Goal: Task Accomplishment & Management: Manage account settings

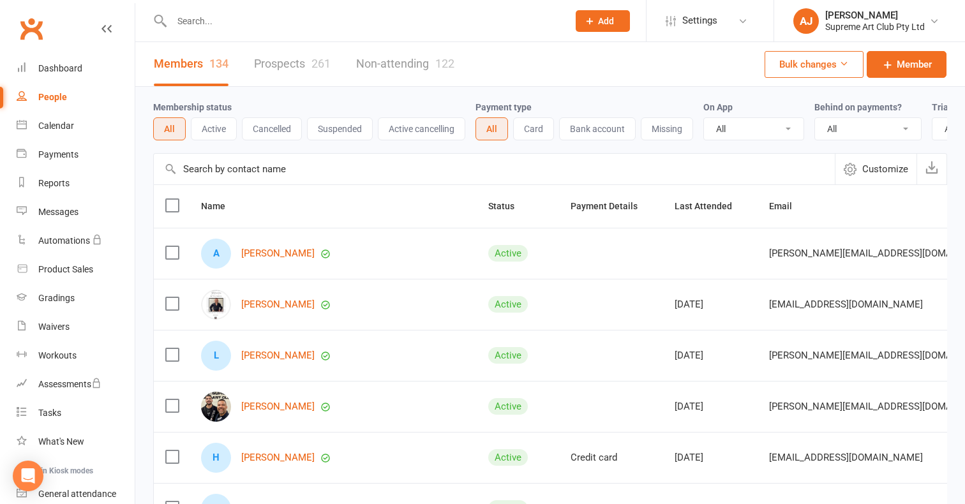
select select "100"
click at [255, 171] on input "text" at bounding box center [494, 169] width 681 height 31
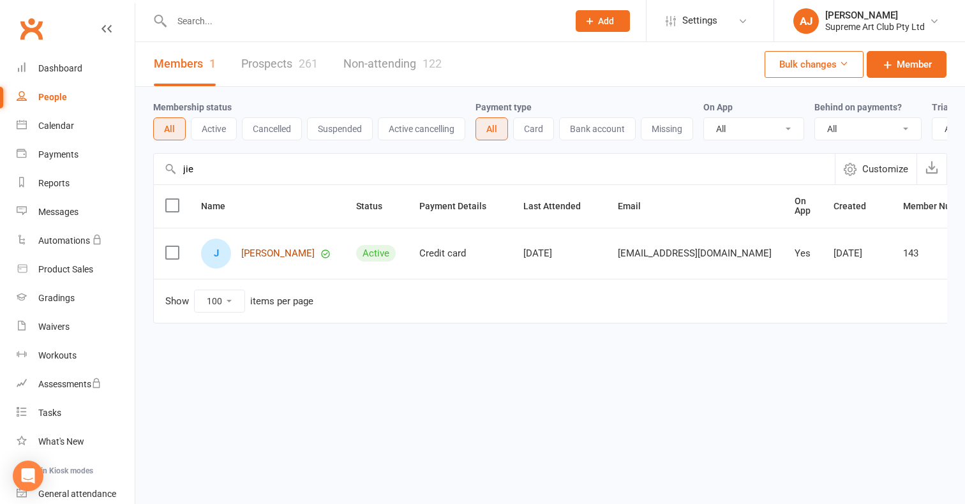
type input "jie"
click at [255, 253] on link "[PERSON_NAME]" at bounding box center [277, 253] width 73 height 11
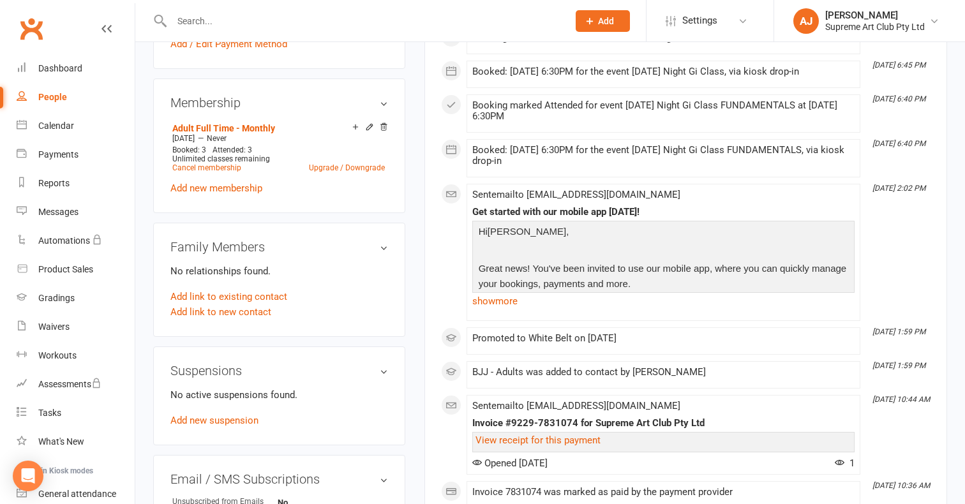
scroll to position [452, 0]
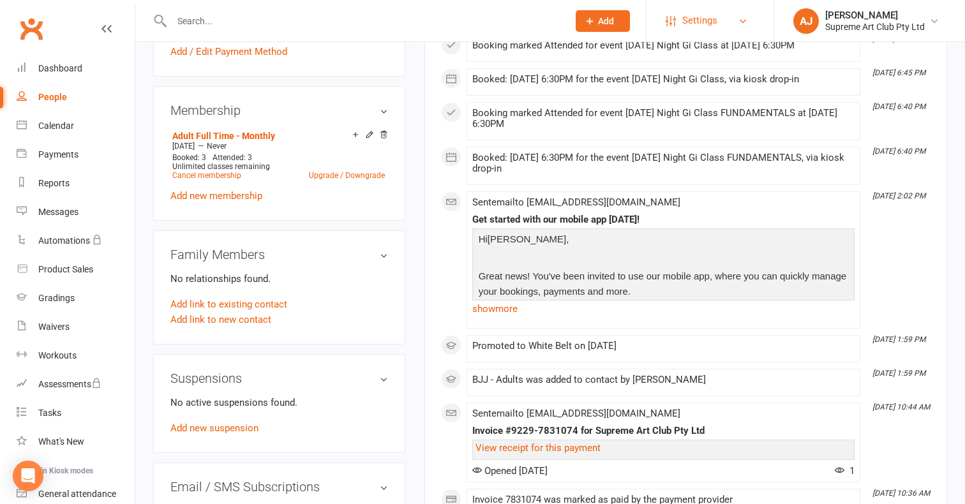
click at [701, 27] on span "Settings" at bounding box center [699, 20] width 35 height 29
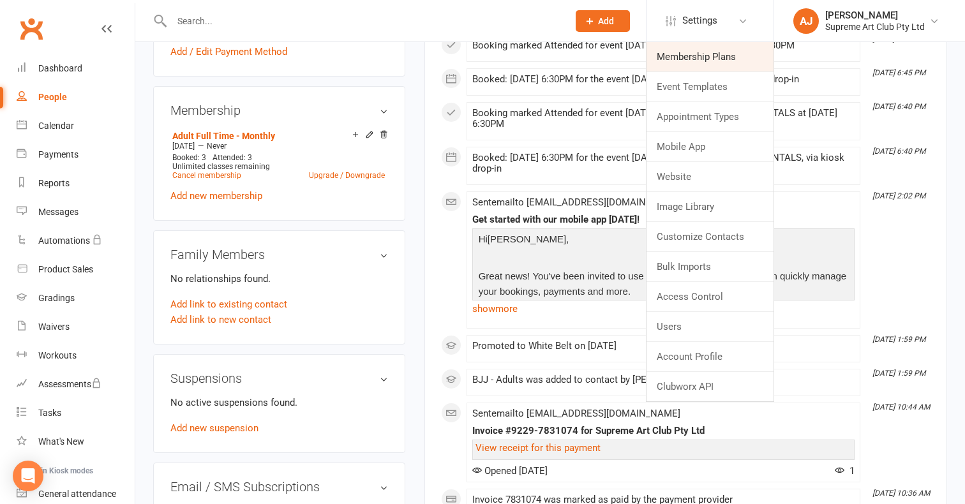
click at [687, 53] on link "Membership Plans" at bounding box center [709, 56] width 127 height 29
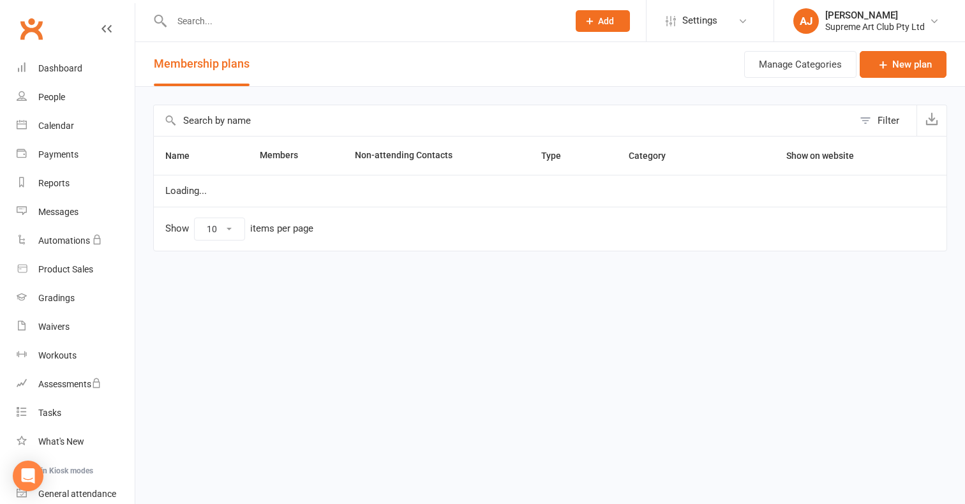
select select "100"
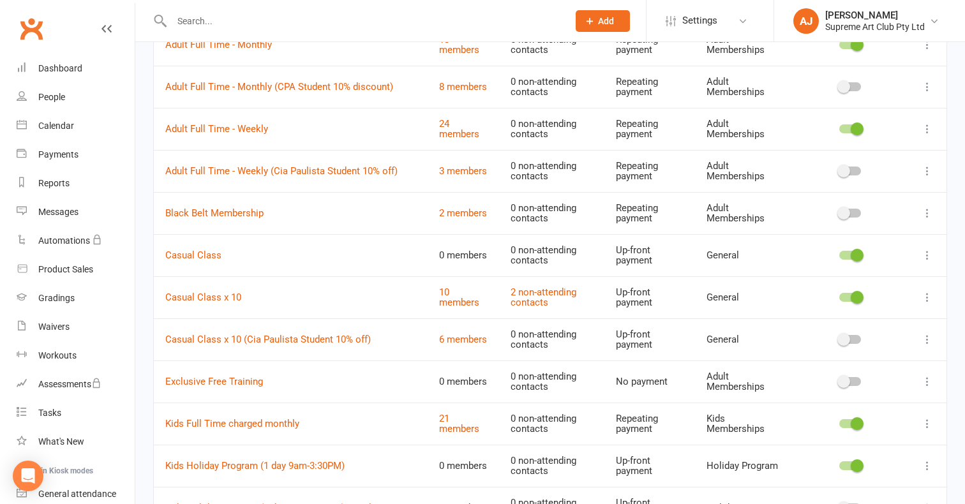
scroll to position [255, 0]
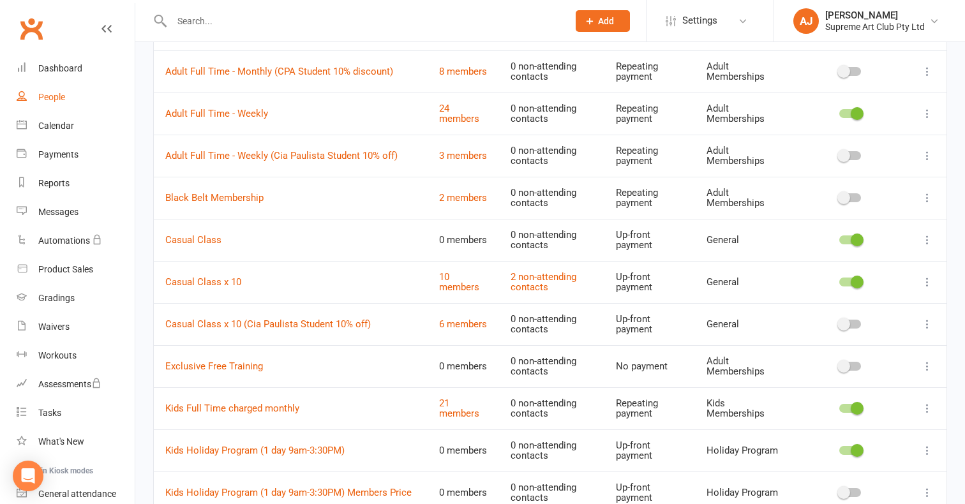
click at [47, 92] on div "People" at bounding box center [51, 97] width 27 height 10
select select "100"
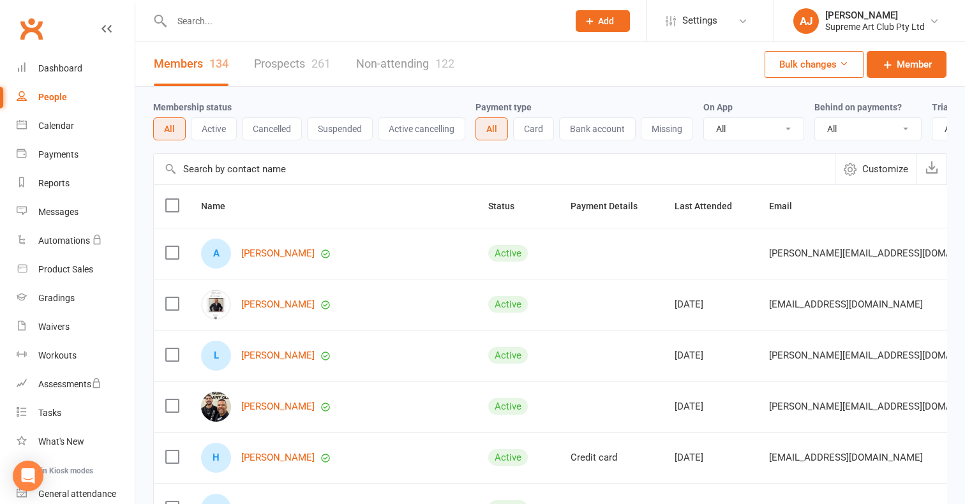
click at [281, 165] on input "text" at bounding box center [494, 169] width 681 height 31
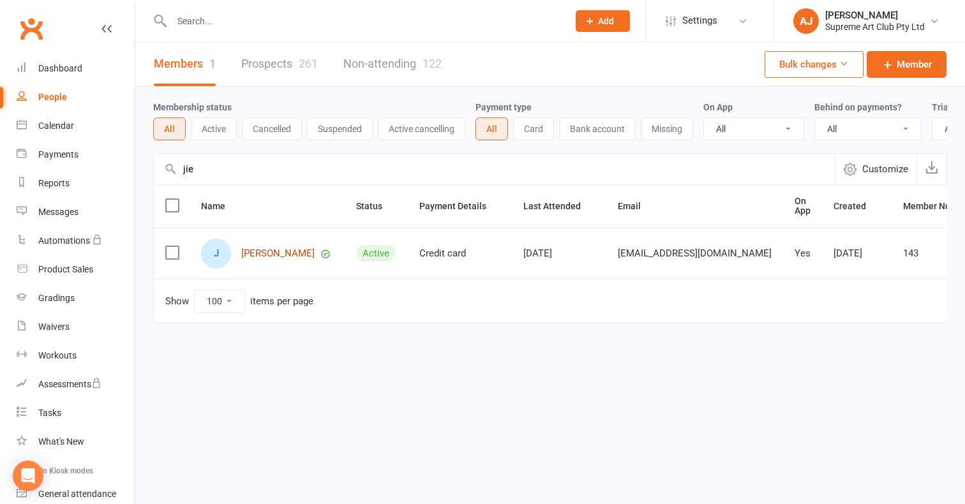
type input "jie"
click at [262, 255] on link "[PERSON_NAME]" at bounding box center [277, 253] width 73 height 11
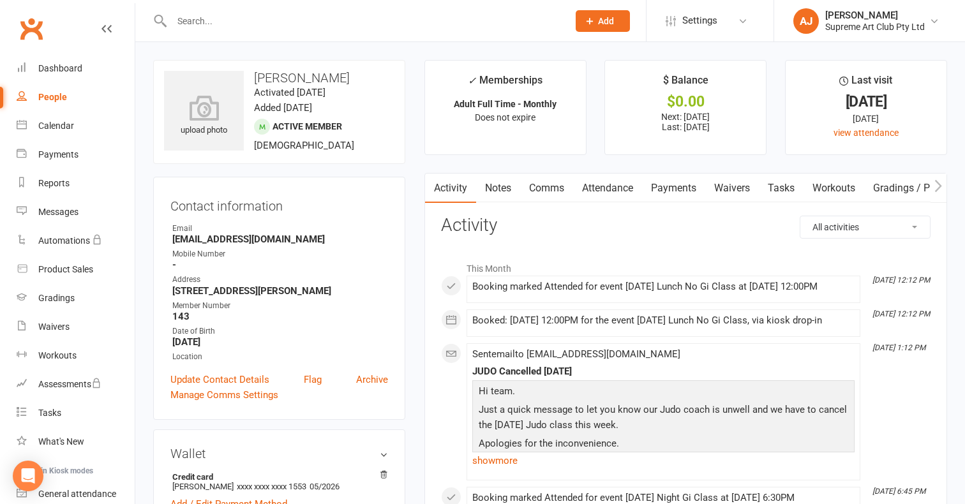
click at [687, 189] on link "Payments" at bounding box center [673, 188] width 63 height 29
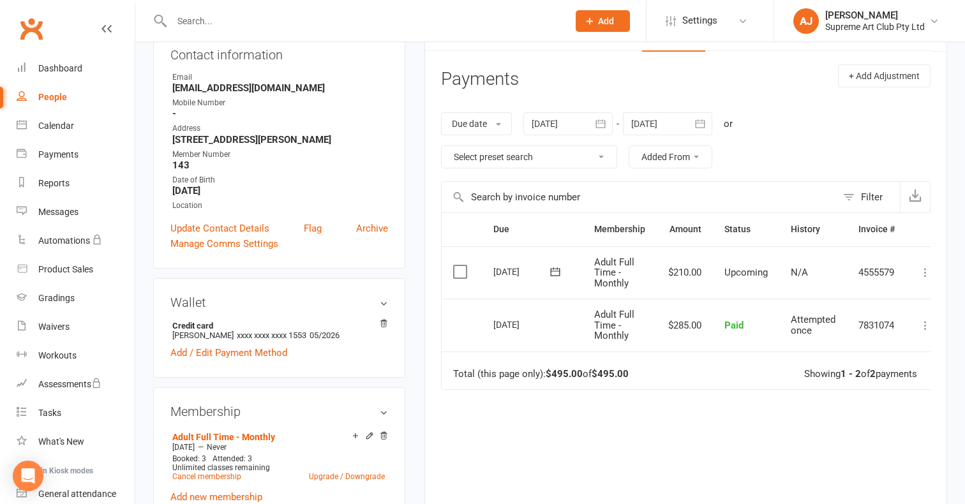
scroll to position [153, 0]
click at [927, 270] on icon at bounding box center [925, 271] width 13 height 13
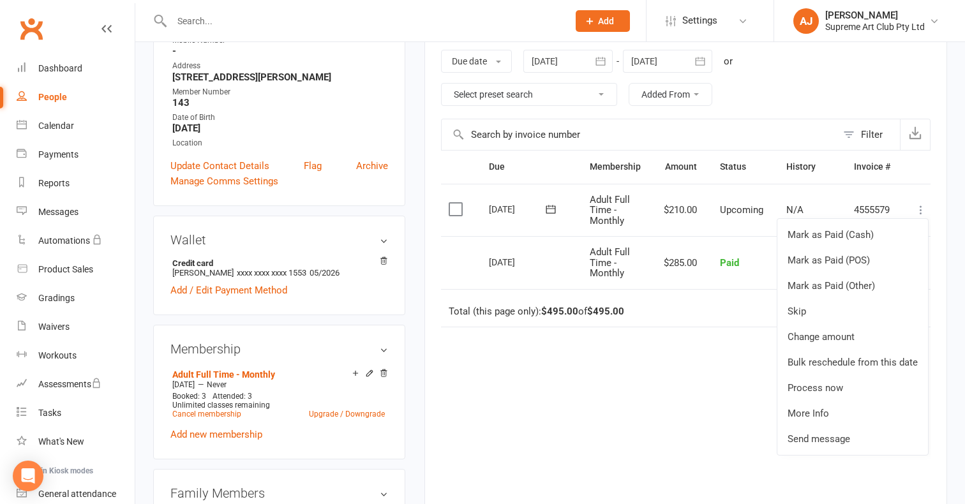
scroll to position [232, 0]
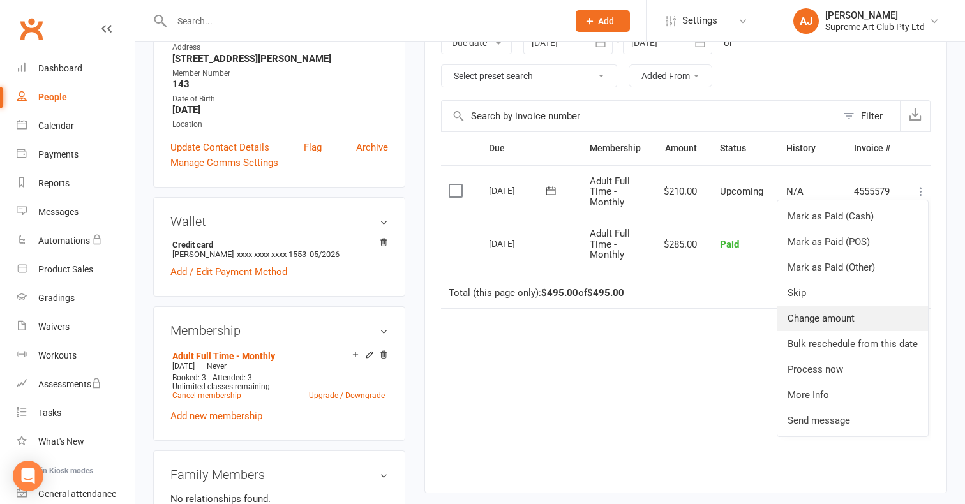
click at [842, 314] on link "Change amount" at bounding box center [852, 319] width 151 height 26
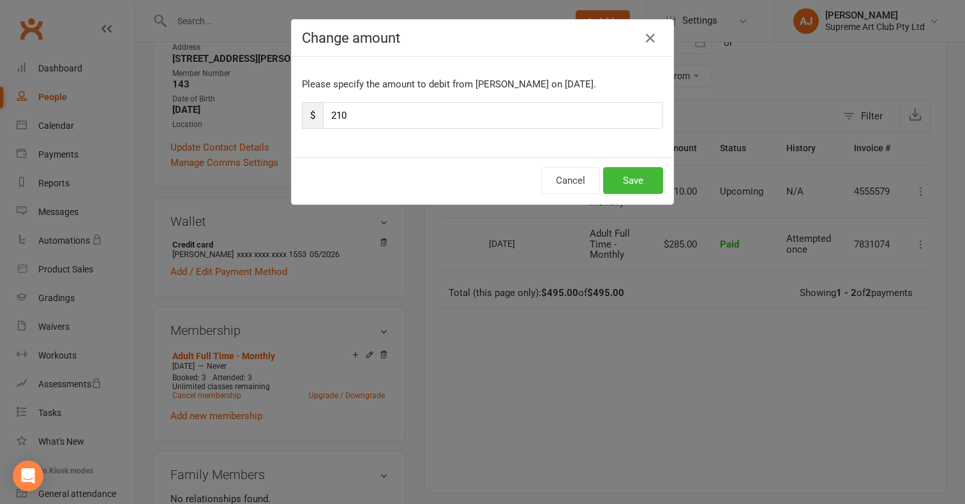
click at [362, 115] on input "210" at bounding box center [493, 115] width 340 height 27
type input "175.50"
click at [633, 176] on button "Save" at bounding box center [633, 180] width 60 height 27
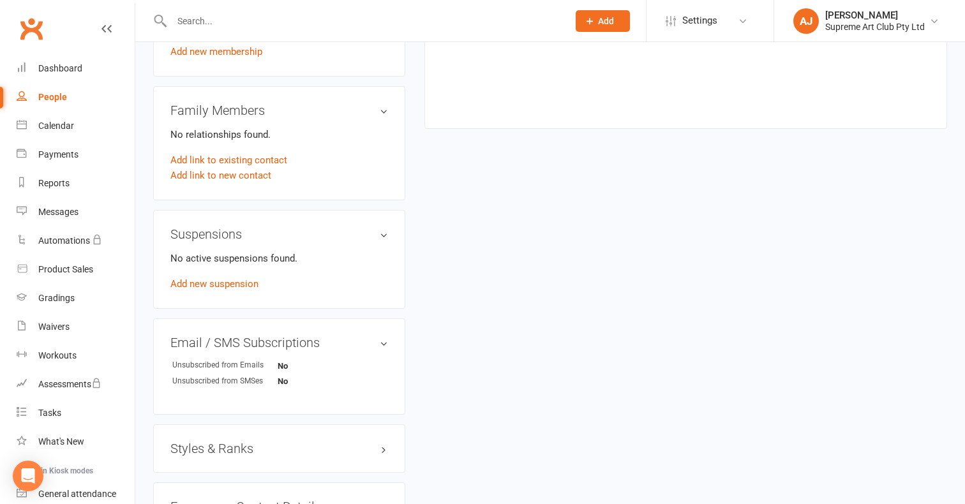
scroll to position [599, 0]
click at [245, 288] on link "Add new suspension" at bounding box center [214, 281] width 88 height 11
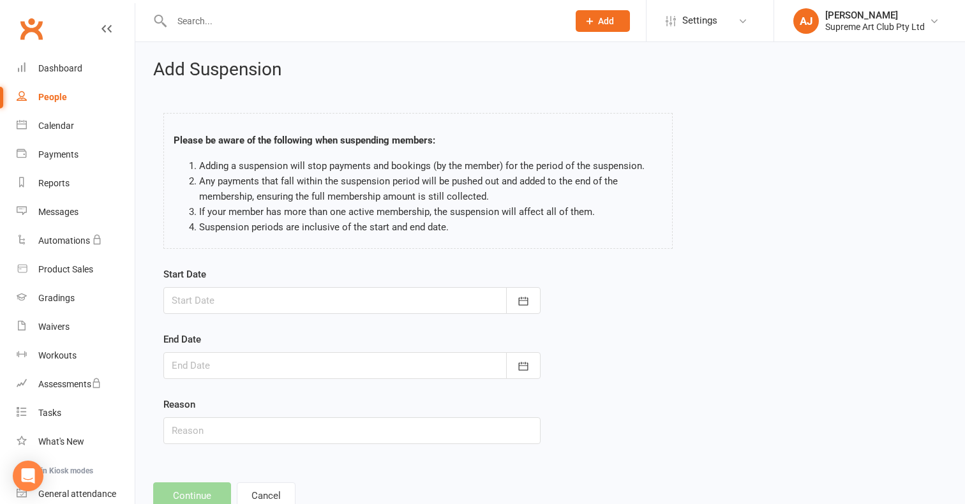
click at [353, 307] on div at bounding box center [351, 300] width 377 height 27
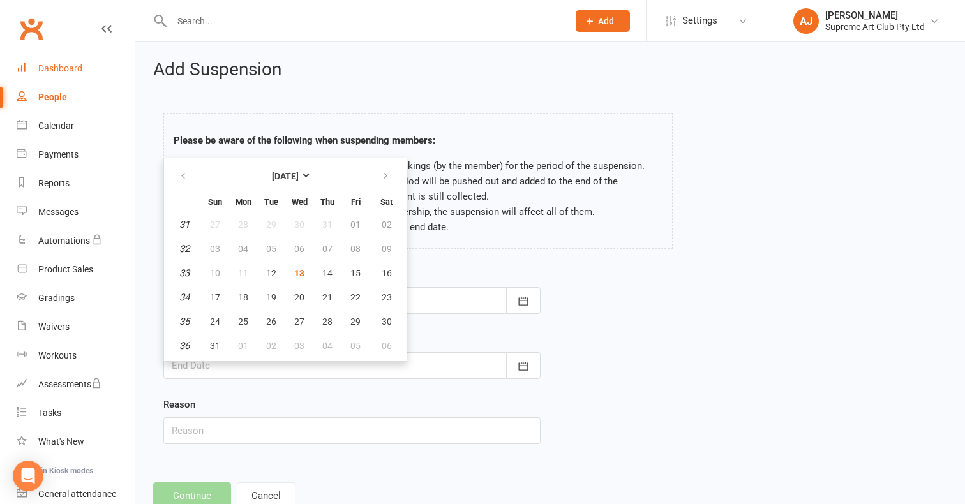
click at [67, 69] on div "Dashboard" at bounding box center [60, 68] width 44 height 10
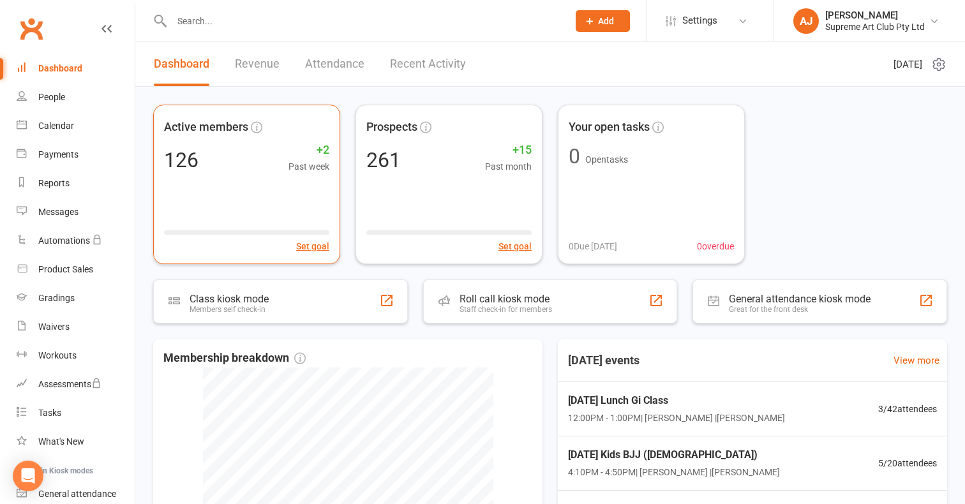
click at [241, 223] on div "Active members 126 +2 Past week Set goal" at bounding box center [246, 185] width 187 height 160
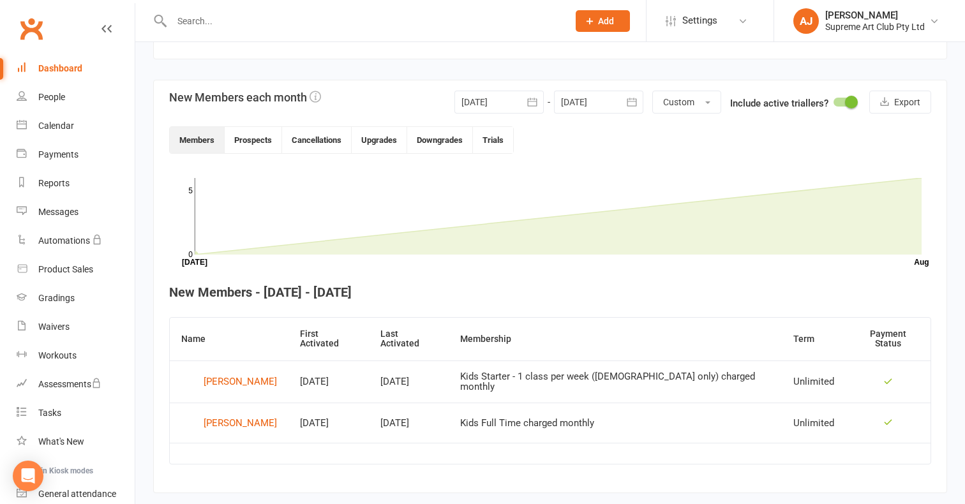
scroll to position [267, 0]
